Goal: Entertainment & Leisure: Consume media (video, audio)

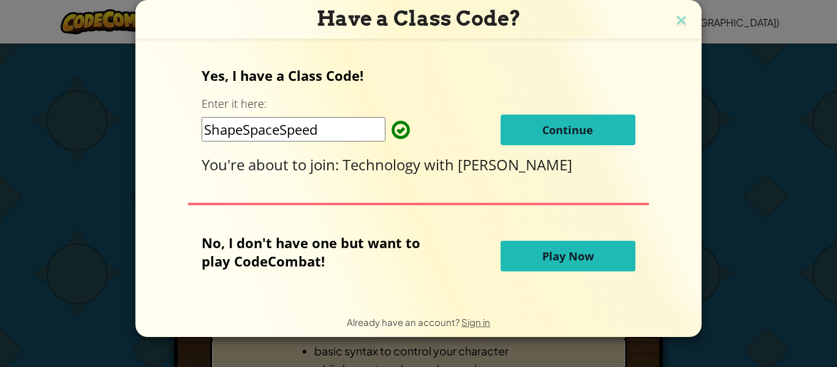
click at [570, 258] on span "Play Now" at bounding box center [567, 256] width 51 height 15
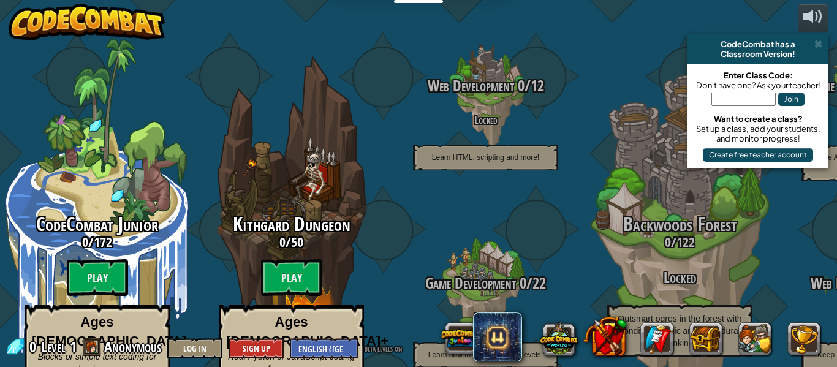
click at [506, 361] on span at bounding box center [497, 336] width 49 height 49
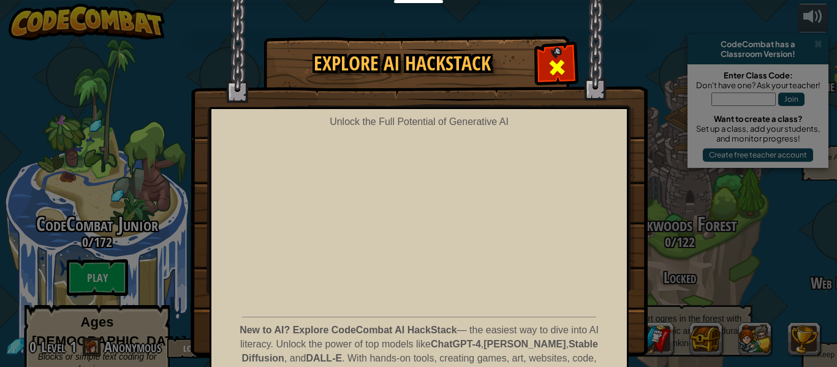
click at [562, 73] on span at bounding box center [557, 68] width 20 height 20
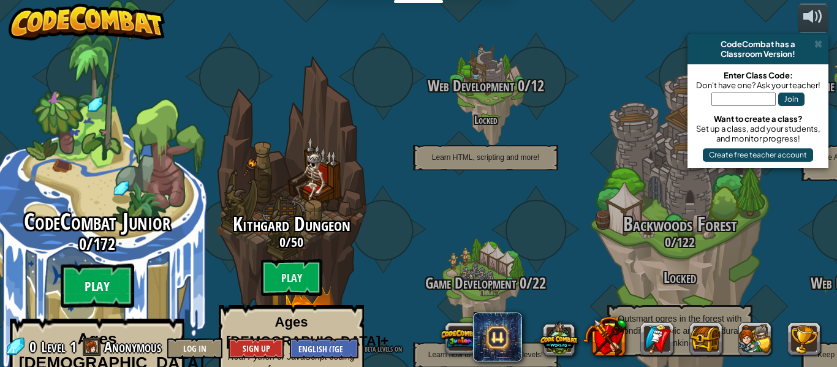
click at [94, 264] on btn "Play" at bounding box center [97, 286] width 73 height 44
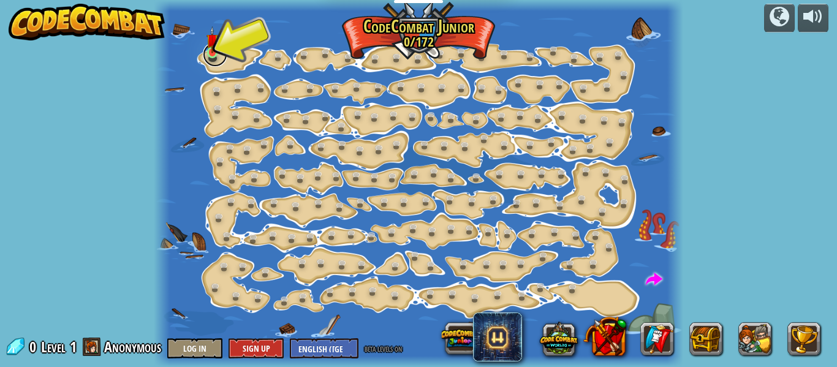
click at [216, 63] on link at bounding box center [215, 54] width 24 height 24
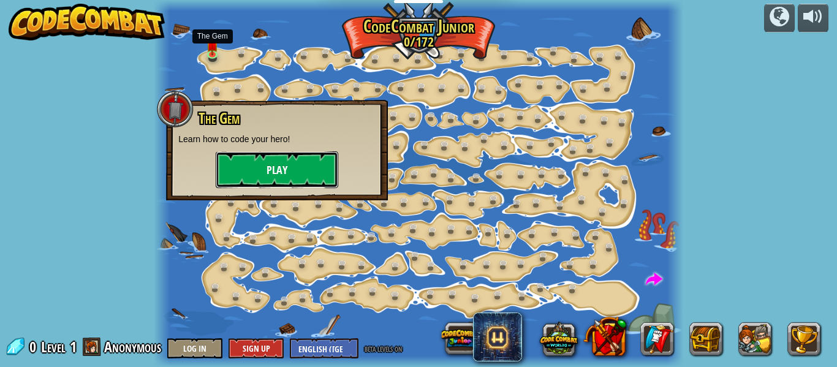
click at [238, 179] on button "Play" at bounding box center [277, 169] width 122 height 37
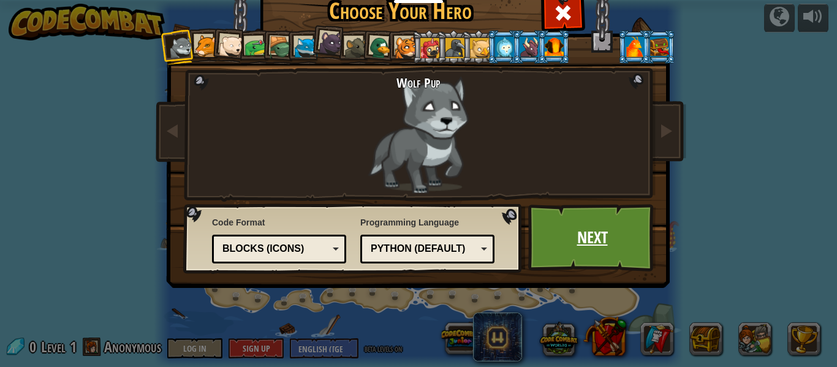
click at [580, 239] on link "Next" at bounding box center [592, 237] width 128 height 67
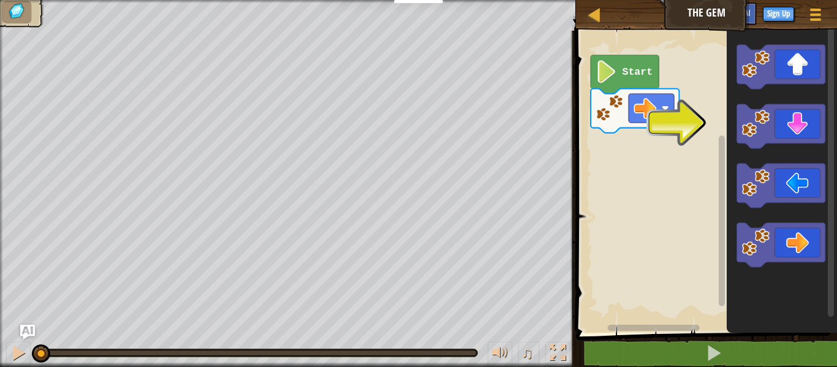
click at [684, 143] on rect "Blockly Workspace" at bounding box center [704, 178] width 265 height 308
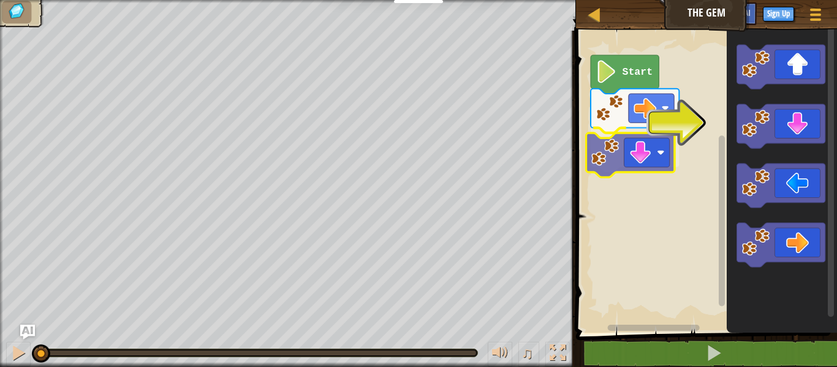
click at [622, 144] on div "Start" at bounding box center [704, 178] width 265 height 308
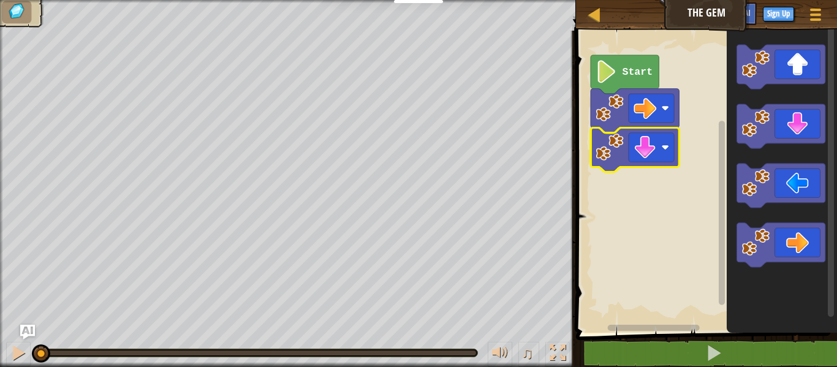
click at [620, 81] on icon "Blockly Workspace" at bounding box center [624, 74] width 68 height 39
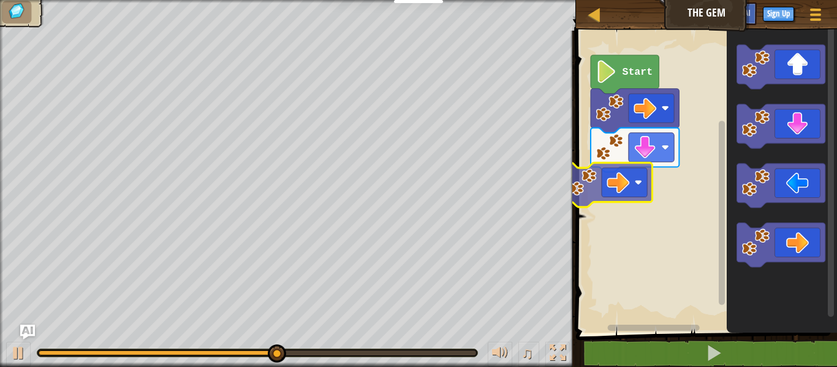
click at [616, 186] on div "Start" at bounding box center [704, 178] width 265 height 308
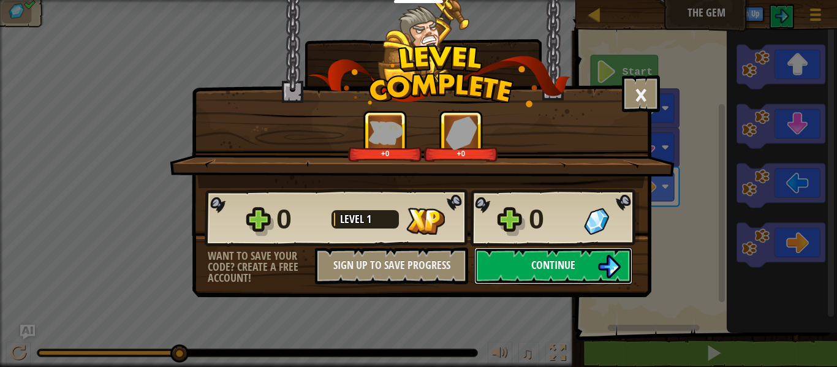
click at [541, 261] on span "Continue" at bounding box center [553, 264] width 44 height 15
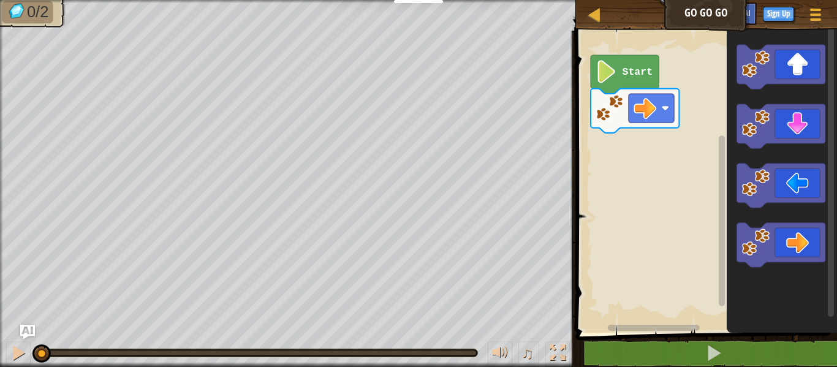
click at [751, 90] on icon "Blockly Workspace" at bounding box center [781, 178] width 110 height 308
click at [668, 151] on div "Start" at bounding box center [704, 178] width 265 height 308
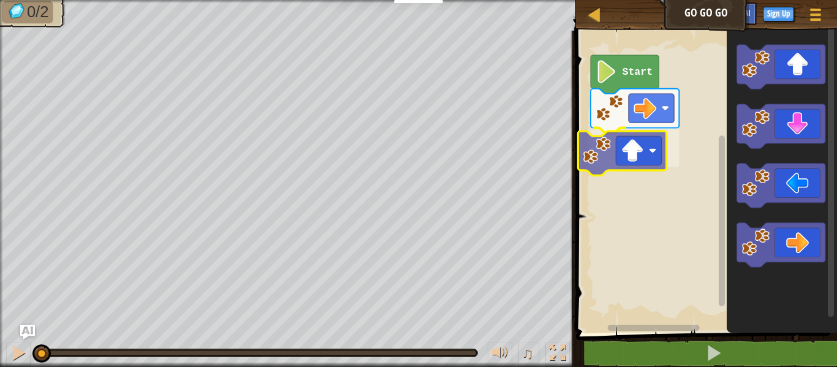
click at [636, 139] on div "Start" at bounding box center [704, 178] width 265 height 308
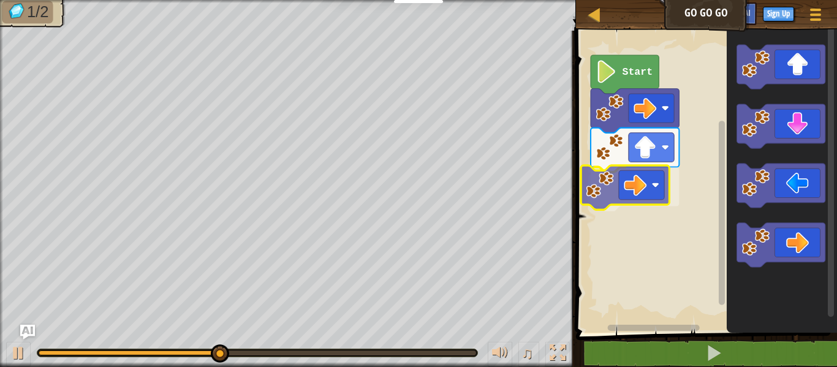
click at [617, 174] on div "Start" at bounding box center [704, 178] width 265 height 308
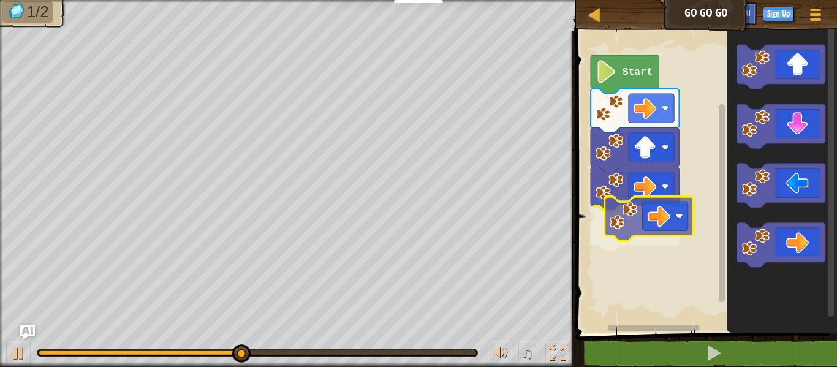
click at [642, 201] on div "Start" at bounding box center [704, 178] width 265 height 308
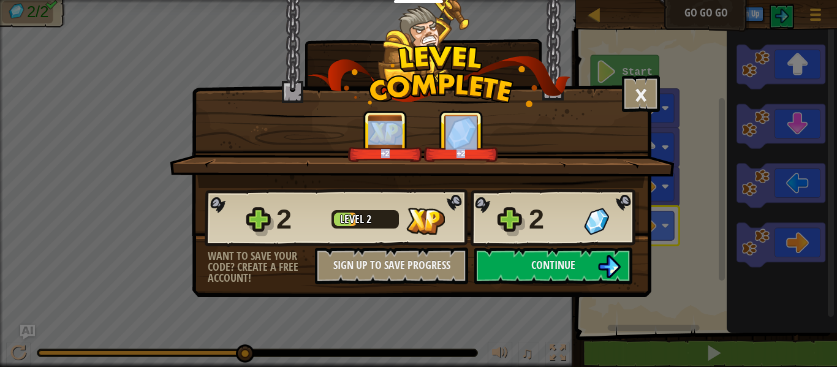
drag, startPoint x: 493, startPoint y: 182, endPoint x: 524, endPoint y: 230, distance: 57.1
click at [524, 230] on div "× How fun was this level? +2 +2 Reticulating Splines... 2 Level 2 2 Want to sav…" at bounding box center [421, 117] width 459 height 236
click at [521, 257] on button "Continue" at bounding box center [553, 265] width 158 height 37
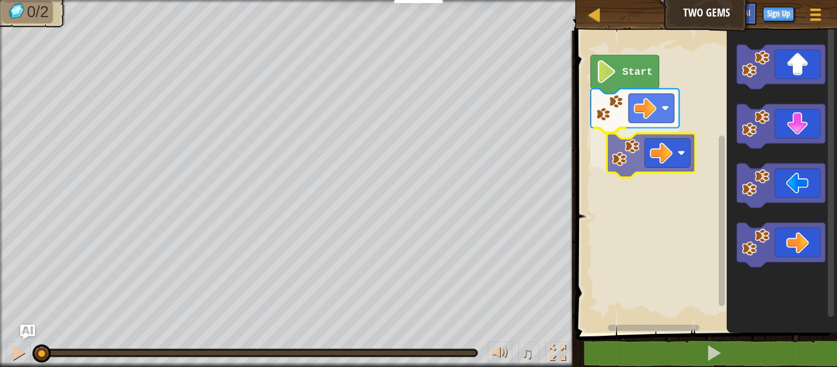
click at [660, 145] on div "Start" at bounding box center [704, 178] width 265 height 308
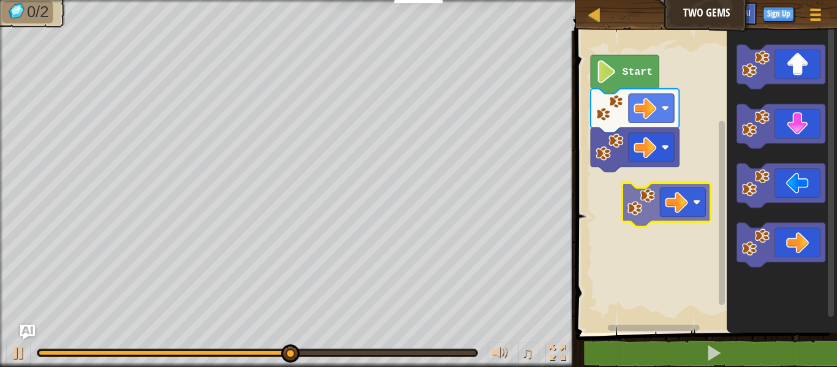
click at [642, 207] on div "Start" at bounding box center [704, 178] width 265 height 308
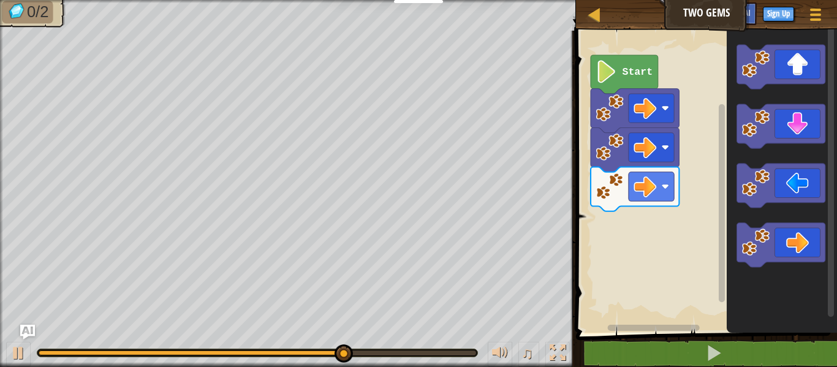
click at [675, 230] on div "Start" at bounding box center [704, 178] width 265 height 308
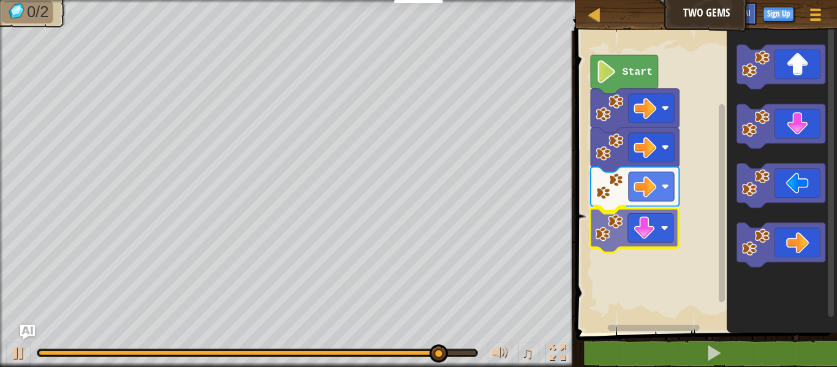
click at [647, 233] on div "Start" at bounding box center [704, 178] width 265 height 308
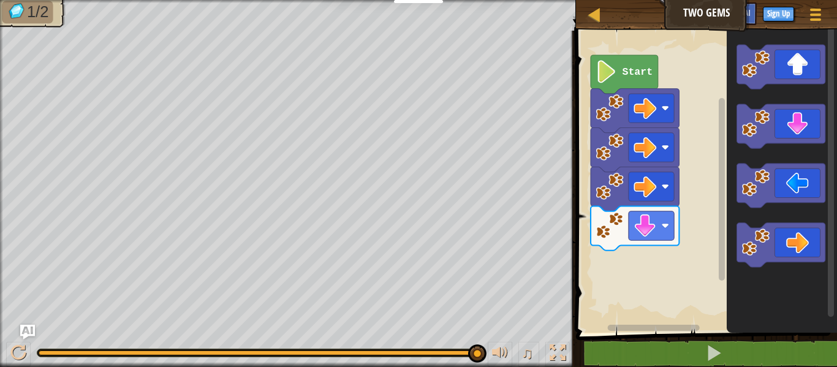
click at [754, 150] on icon "Blockly Workspace" at bounding box center [781, 178] width 110 height 308
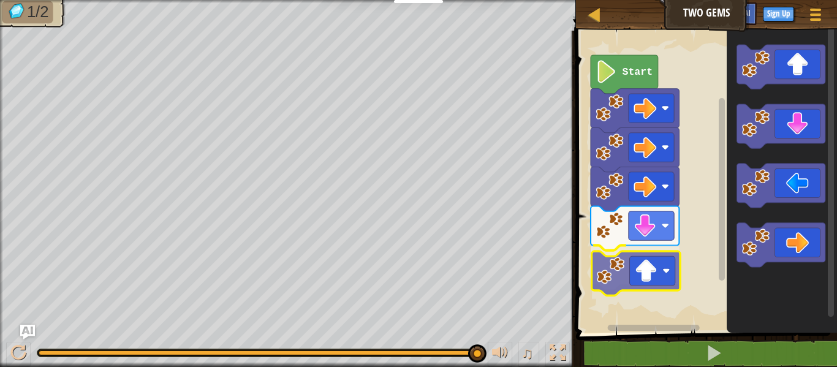
click at [617, 287] on div "Start" at bounding box center [704, 178] width 265 height 308
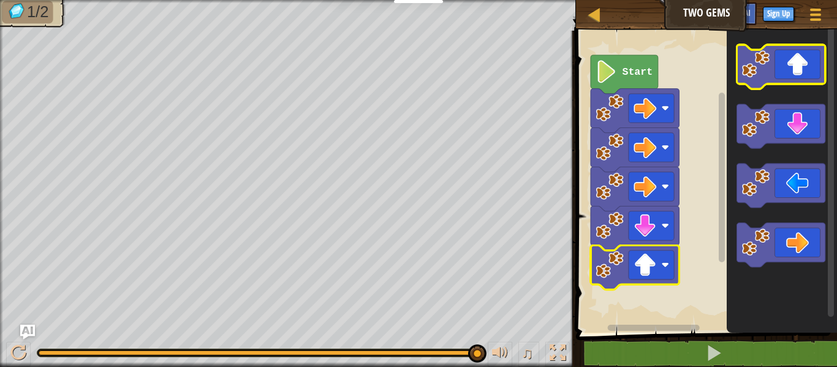
click at [783, 68] on icon "Blockly Workspace" at bounding box center [780, 67] width 88 height 44
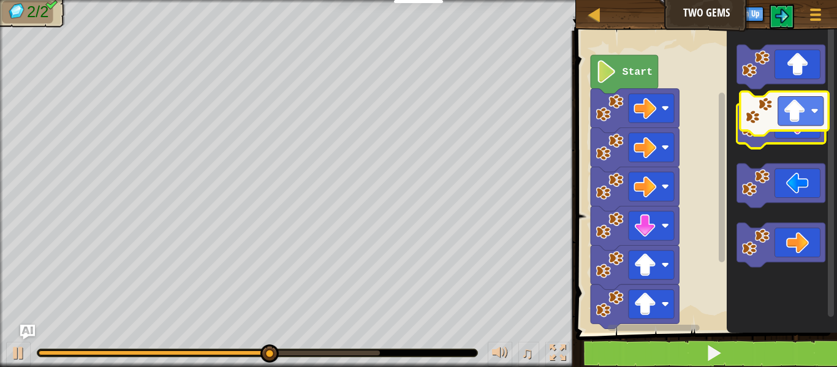
click at [795, 101] on icon "Blockly Workspace" at bounding box center [781, 178] width 110 height 308
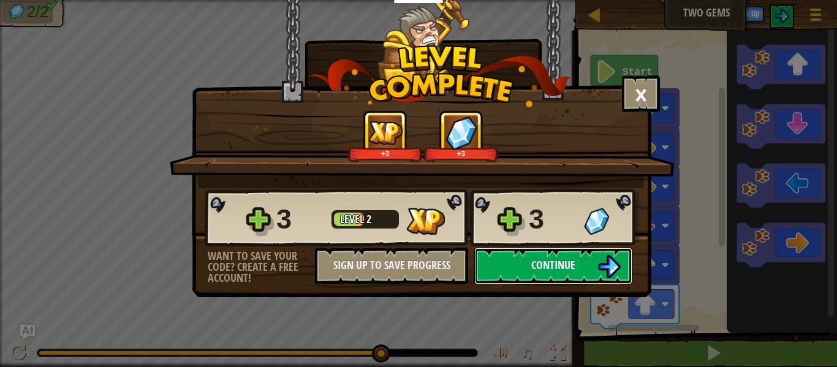
click at [585, 252] on button "Continue" at bounding box center [553, 265] width 158 height 37
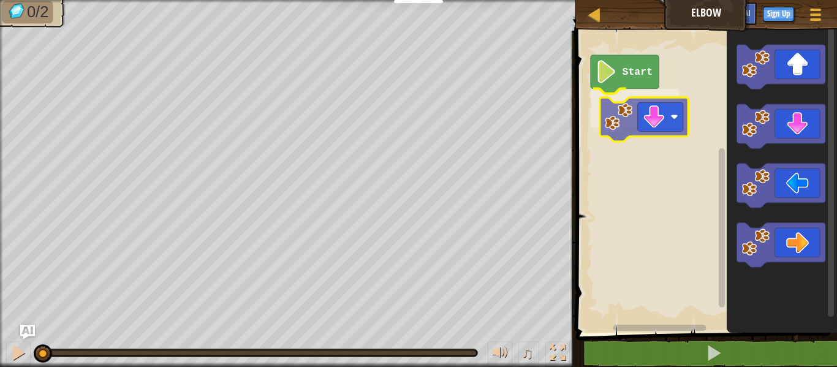
click at [671, 113] on div "Start" at bounding box center [704, 178] width 265 height 308
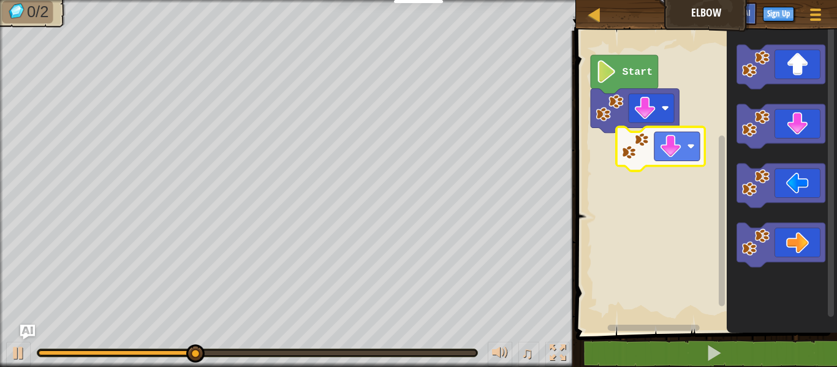
click at [637, 151] on div "Start" at bounding box center [704, 178] width 265 height 308
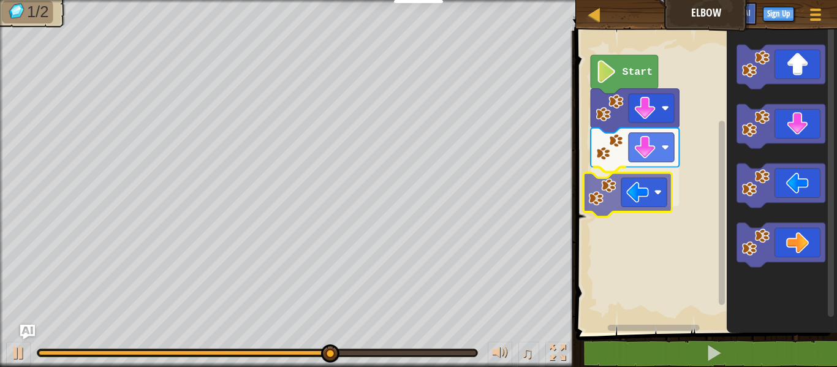
click at [615, 201] on div "Start" at bounding box center [704, 178] width 265 height 308
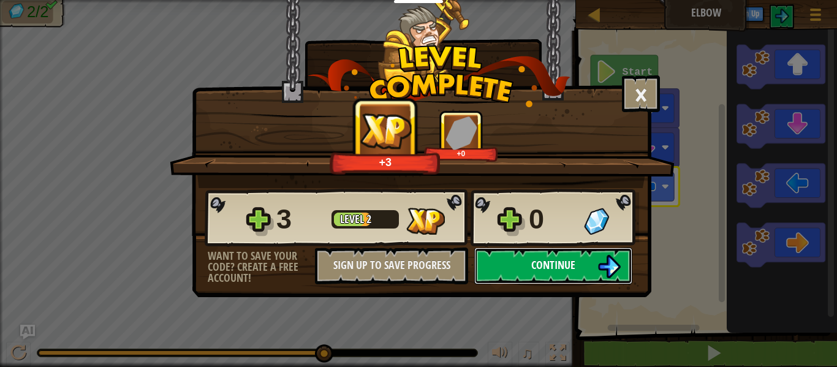
click at [560, 268] on span "Continue" at bounding box center [553, 264] width 44 height 15
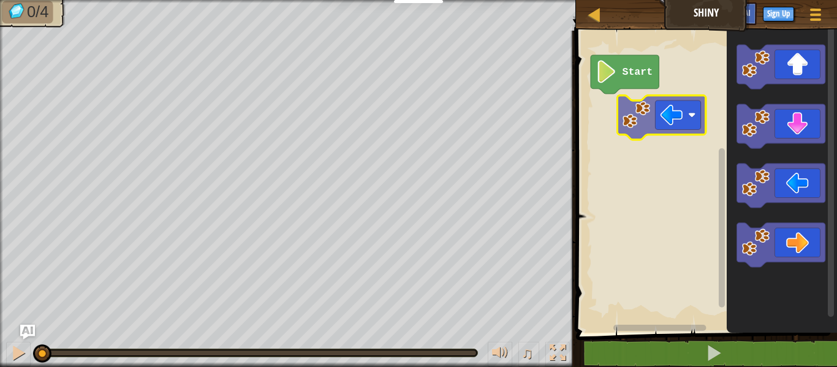
click at [623, 118] on div "Start" at bounding box center [704, 178] width 265 height 308
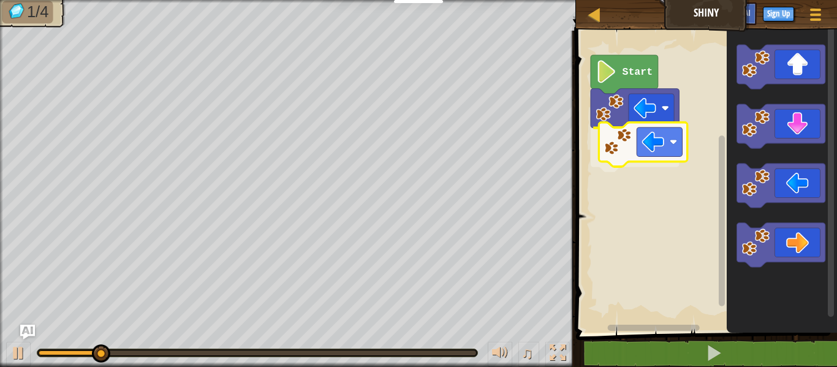
click at [626, 138] on div "Start" at bounding box center [704, 178] width 265 height 308
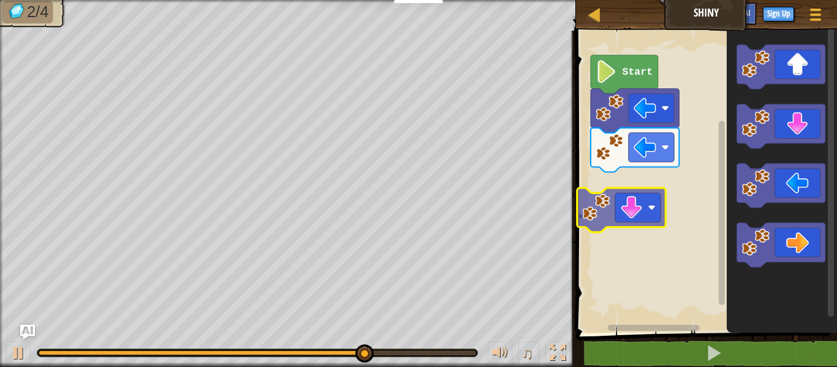
click at [596, 211] on div "Start" at bounding box center [704, 178] width 265 height 308
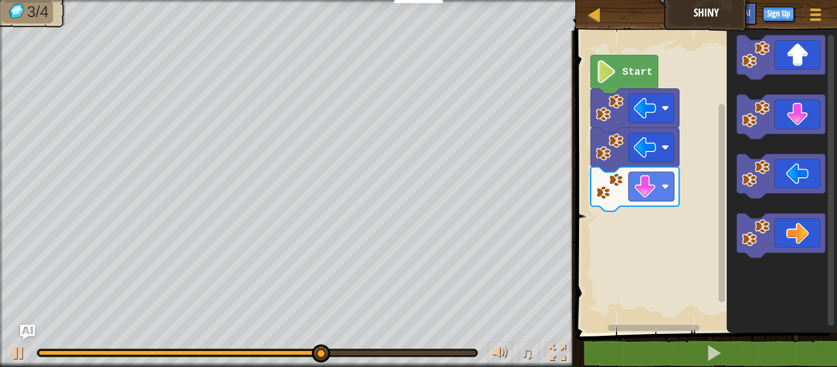
click at [689, 212] on div "Start" at bounding box center [704, 178] width 265 height 308
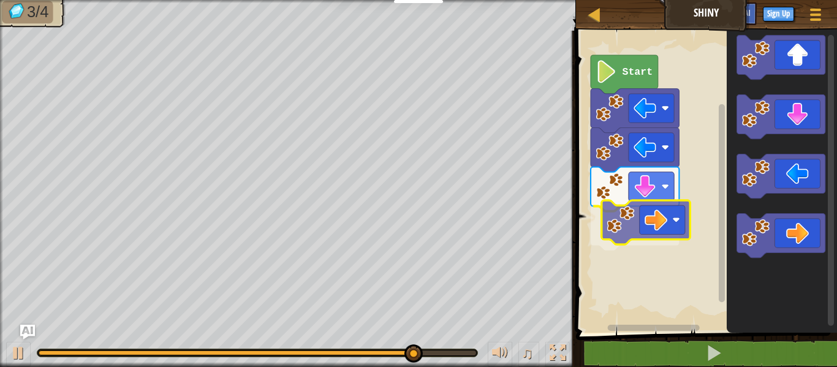
click at [652, 227] on div "Start" at bounding box center [704, 178] width 265 height 308
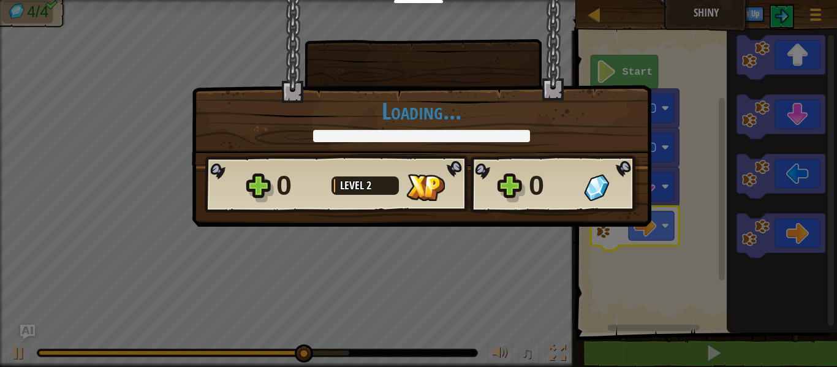
click at [715, 1] on body "Educators Create Free Account School & District Solutions Teacher Toolkit Previ…" at bounding box center [418, 0] width 837 height 1
click at [495, 107] on h1 "Loading..." at bounding box center [422, 111] width 434 height 26
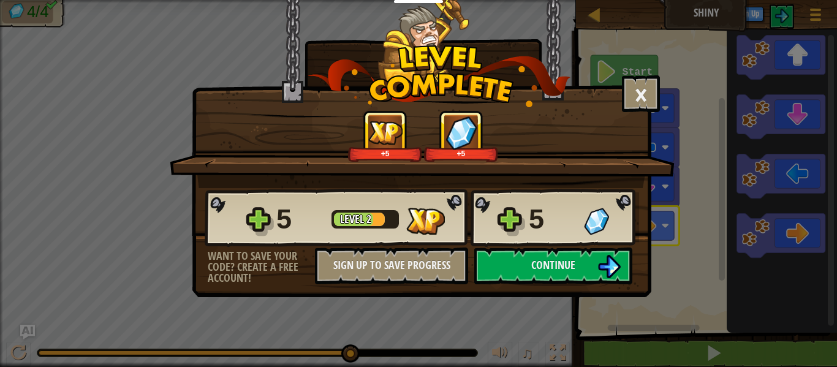
click at [836, 78] on div "× How fun was this level? +5 +5 Reticulating Splines... 5 Level 2 5 Want to sav…" at bounding box center [418, 183] width 837 height 367
click at [613, 259] on img at bounding box center [608, 266] width 23 height 23
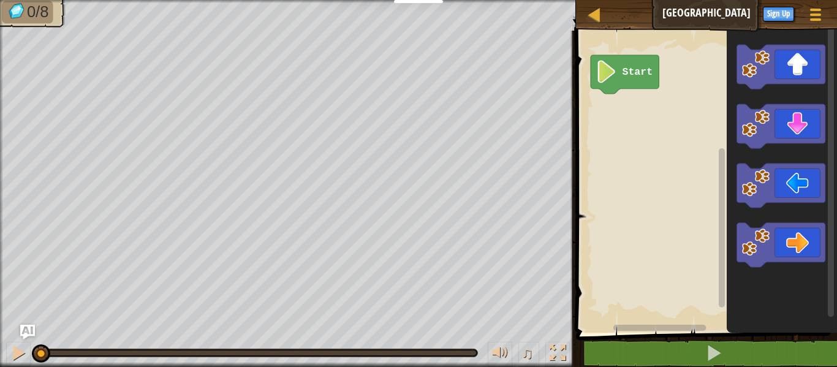
click at [753, 157] on icon "Blockly Workspace" at bounding box center [781, 178] width 110 height 308
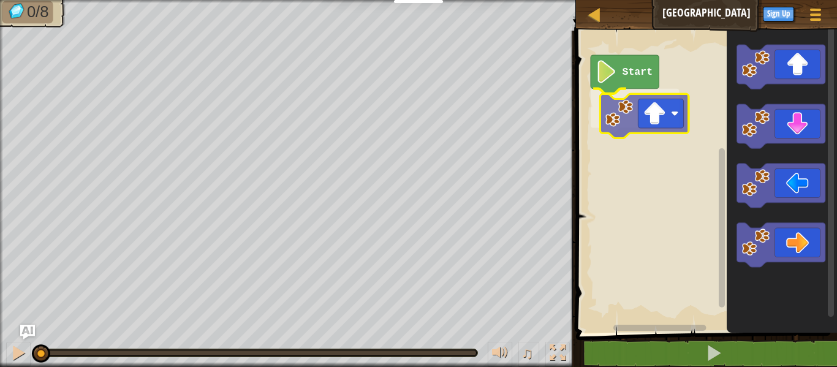
click at [632, 126] on div "Start" at bounding box center [704, 178] width 265 height 308
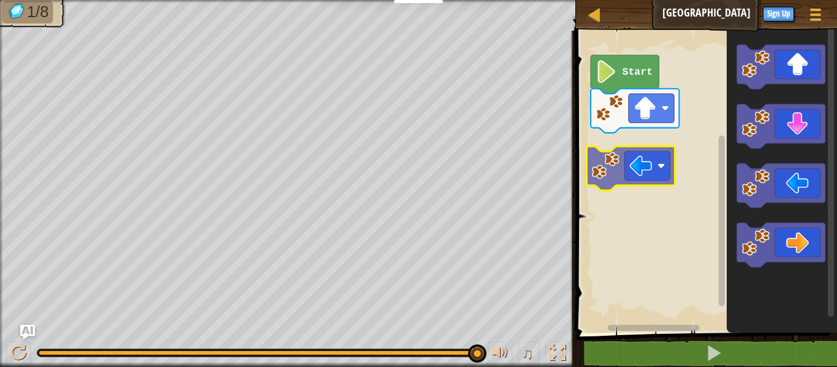
click at [612, 158] on div "Start" at bounding box center [704, 178] width 265 height 308
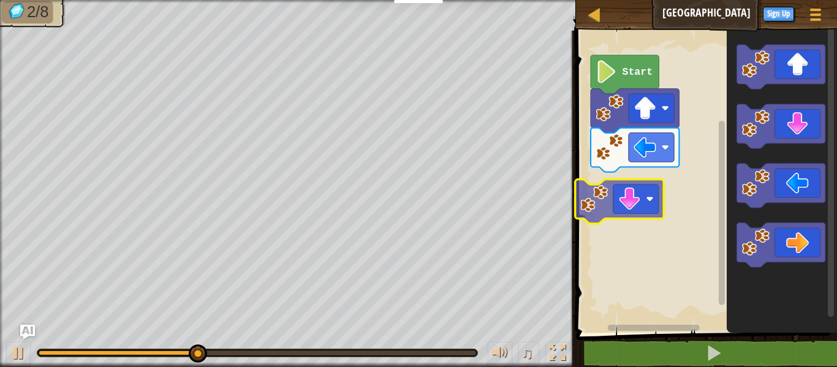
click at [615, 182] on div "Start" at bounding box center [704, 178] width 265 height 308
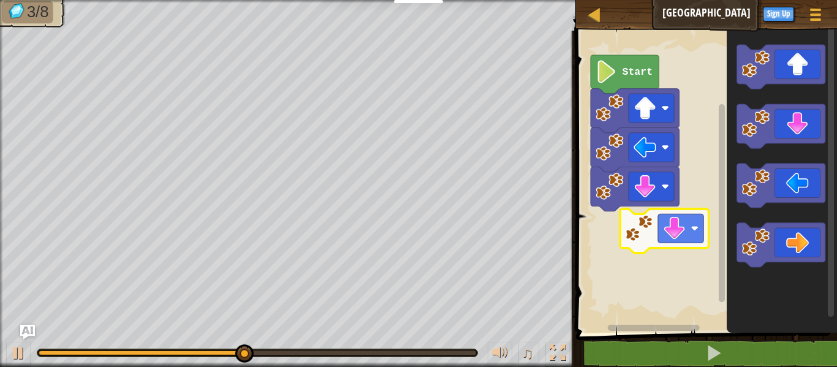
click at [644, 220] on div "Start" at bounding box center [704, 178] width 265 height 308
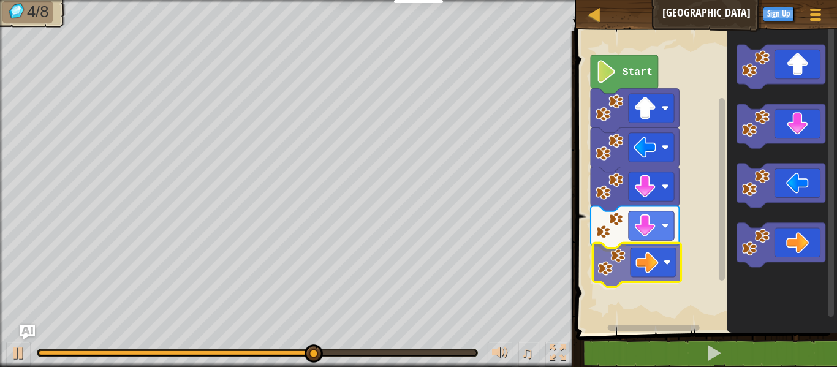
click at [635, 264] on div "Start" at bounding box center [704, 178] width 265 height 308
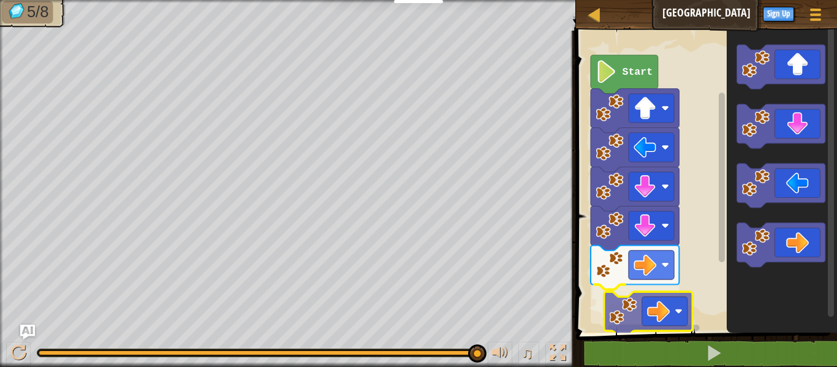
click at [633, 310] on div "Start" at bounding box center [704, 178] width 265 height 308
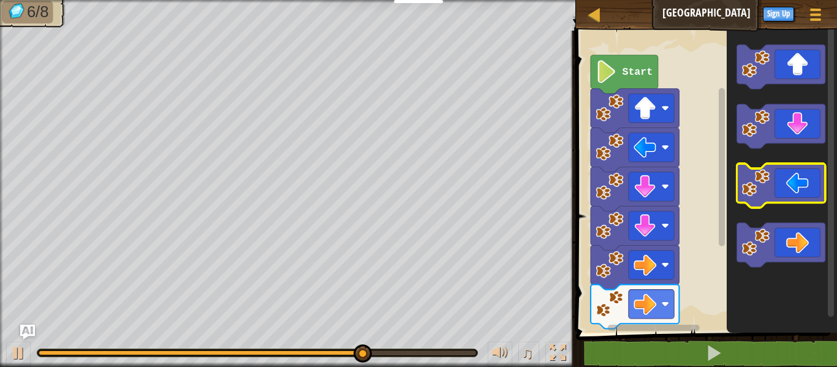
click at [740, 205] on g "Blockly Workspace" at bounding box center [780, 156] width 88 height 222
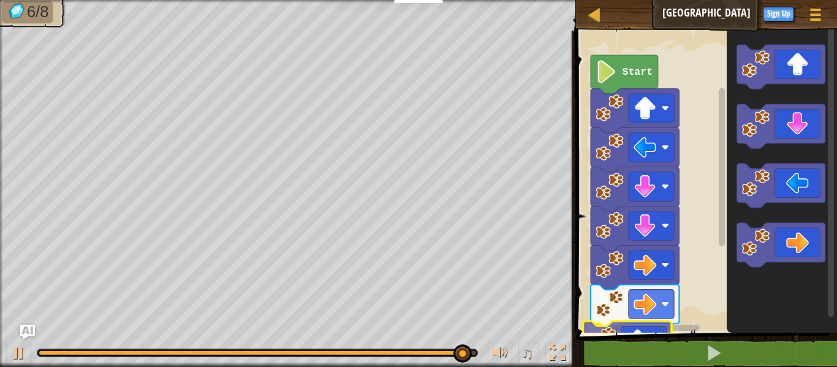
click at [639, 340] on div "1 ההההההההההההההההההההההההההההההההההההההההההההההההההההההההההההההההההההההההההההה…" at bounding box center [704, 222] width 265 height 370
